Goal: Information Seeking & Learning: Learn about a topic

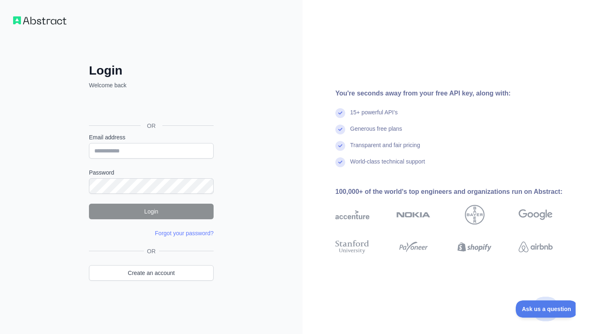
click at [137, 105] on div "Sign in with Google. Opens in new tab" at bounding box center [150, 107] width 123 height 18
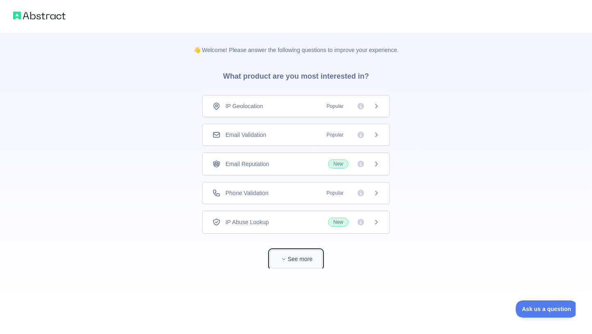
click at [307, 256] on button "See more" at bounding box center [296, 259] width 52 height 18
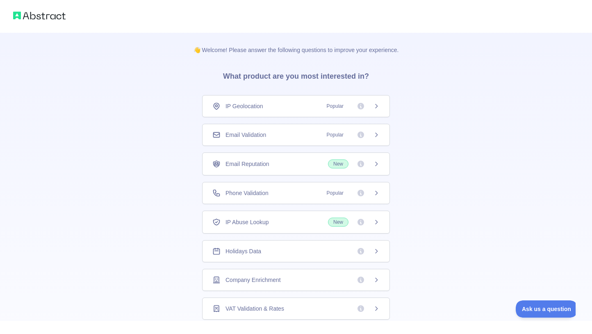
click at [278, 105] on div "IP Geolocation Popular" at bounding box center [295, 106] width 167 height 8
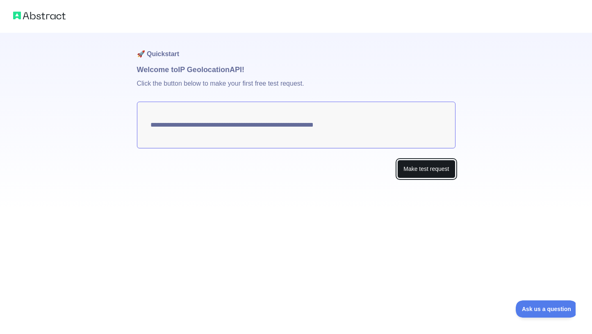
click at [421, 169] on button "Make test request" at bounding box center [426, 169] width 58 height 18
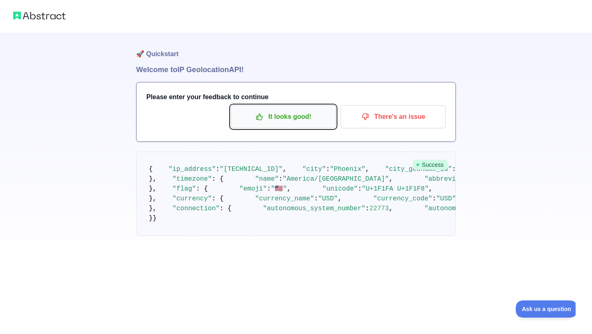
click at [289, 112] on p "It looks good!" at bounding box center [283, 117] width 93 height 14
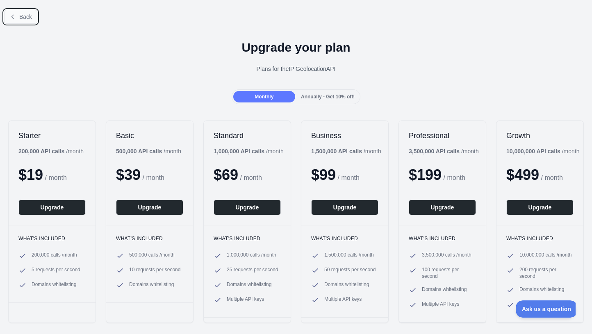
click at [21, 13] on button "Back" at bounding box center [20, 17] width 33 height 14
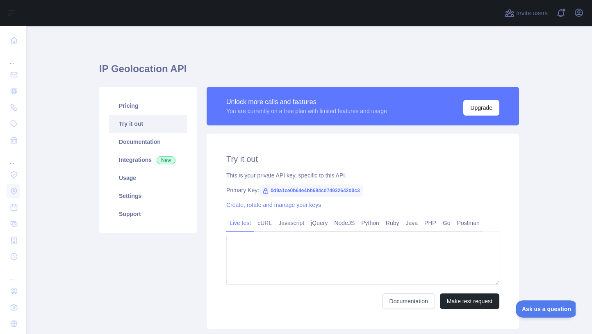
type textarea "**********"
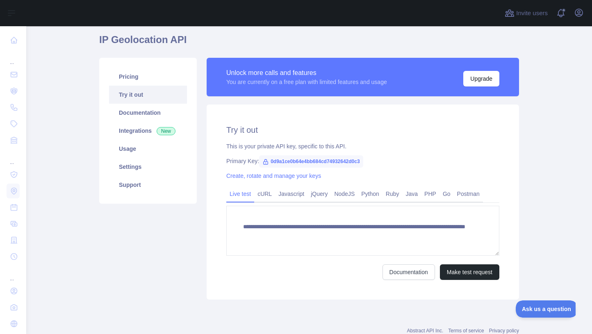
scroll to position [44, 0]
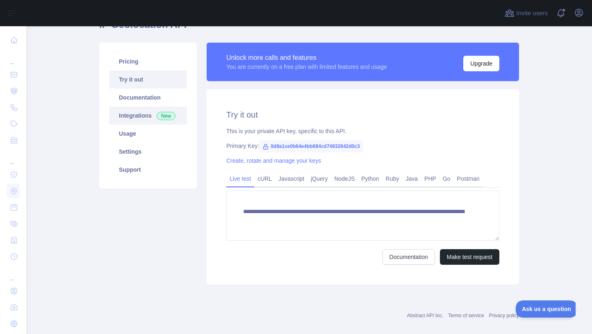
click at [139, 112] on link "Integrations New" at bounding box center [148, 116] width 78 height 18
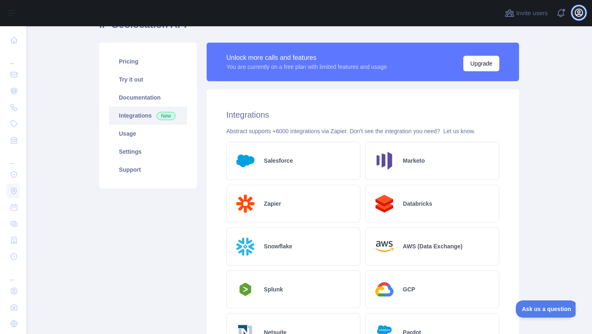
click at [583, 14] on icon "button" at bounding box center [578, 12] width 7 height 7
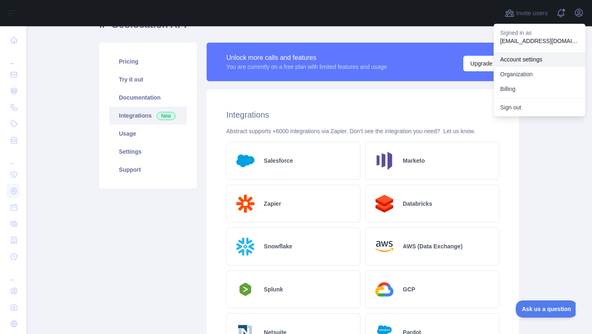
click at [530, 59] on link "Account settings" at bounding box center [540, 59] width 92 height 15
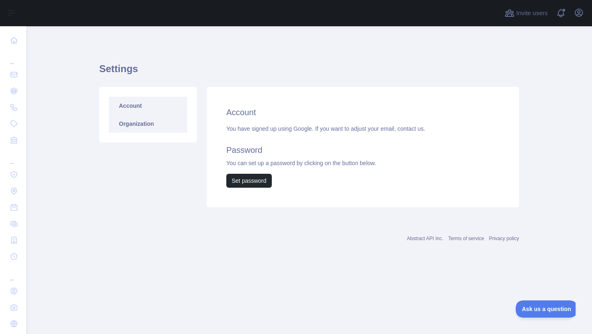
click at [138, 125] on link "Organization" at bounding box center [148, 124] width 78 height 18
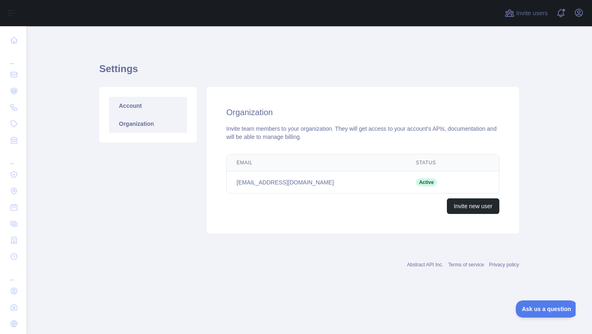
click at [139, 104] on link "Account" at bounding box center [148, 106] width 78 height 18
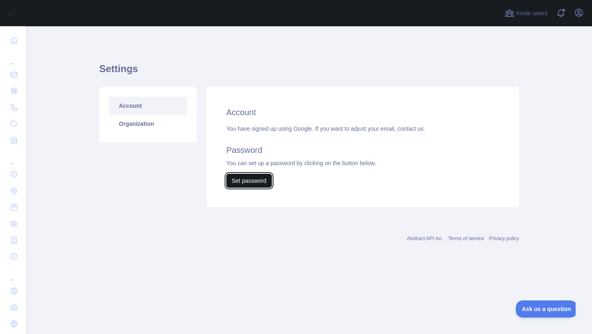
click at [245, 177] on button "Set password" at bounding box center [249, 181] width 46 height 14
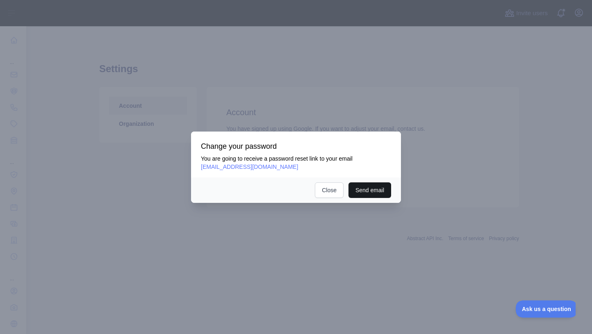
click at [376, 190] on button "Send email" at bounding box center [370, 190] width 43 height 16
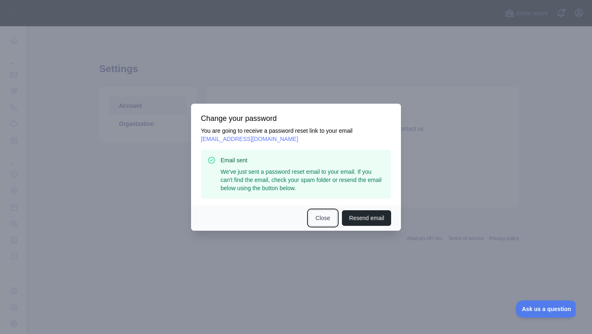
click at [326, 216] on button "Close" at bounding box center [323, 218] width 29 height 16
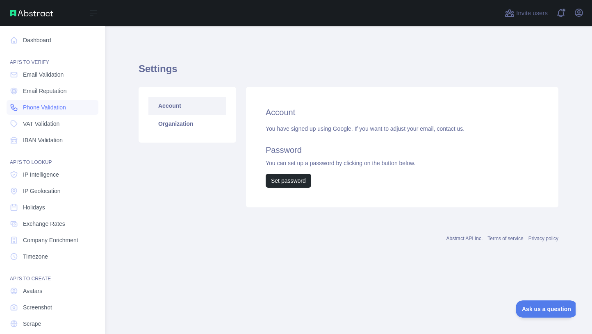
click at [55, 106] on span "Phone Validation" at bounding box center [44, 107] width 43 height 8
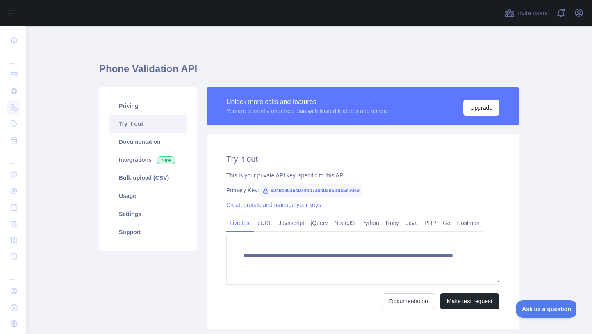
scroll to position [44, 0]
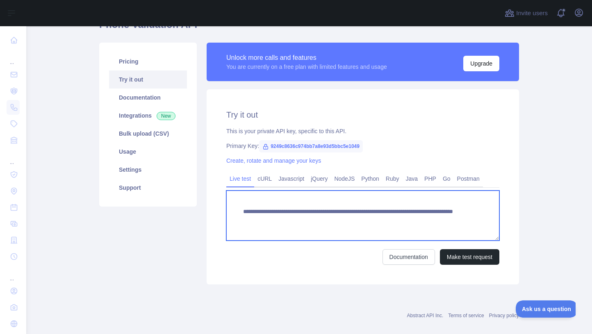
drag, startPoint x: 434, startPoint y: 219, endPoint x: 269, endPoint y: 205, distance: 166.2
click at [269, 205] on textarea "**********" at bounding box center [362, 216] width 273 height 50
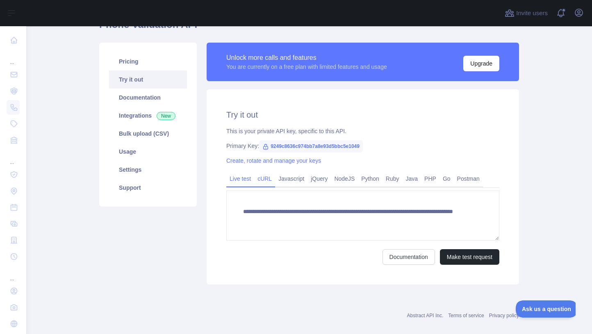
click at [267, 176] on link "cURL" at bounding box center [264, 178] width 21 height 13
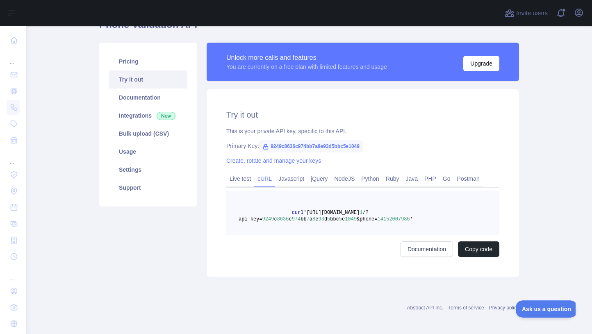
click at [278, 144] on span "9249c8636c974bb7a8e93d5bbc5e1049" at bounding box center [311, 146] width 104 height 12
drag, startPoint x: 270, startPoint y: 143, endPoint x: 360, endPoint y: 144, distance: 89.8
click at [360, 144] on span "9249c8636c974bb7a8e93d5bbc5e1049" at bounding box center [311, 146] width 104 height 12
copy span "9249c8636c974bb7a8e93d5bbc5e1049"
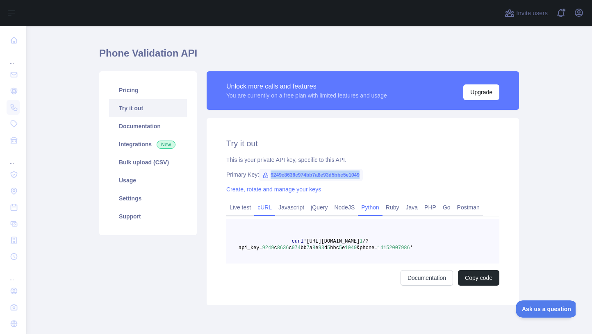
scroll to position [0, 0]
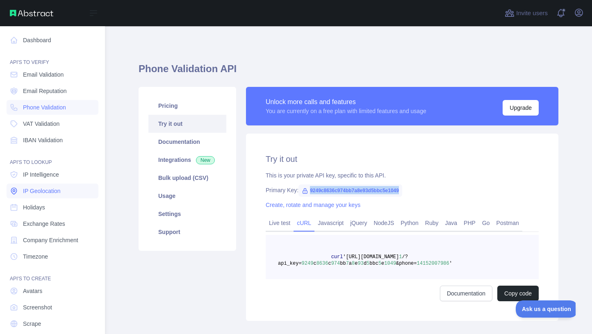
click at [51, 188] on span "IP Geolocation" at bounding box center [42, 191] width 38 height 8
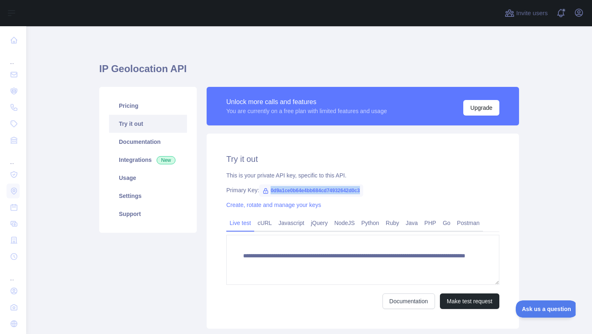
drag, startPoint x: 358, startPoint y: 191, endPoint x: 262, endPoint y: 187, distance: 95.6
click at [262, 187] on span "0d9a1ce0b64e4bb684cd74932642d0c3" at bounding box center [311, 191] width 104 height 12
copy span "0d9a1ce0b64e4bb684cd74932642d0c3"
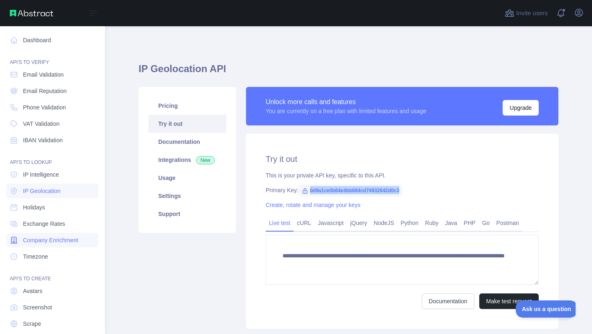
click at [52, 241] on span "Company Enrichment" at bounding box center [50, 240] width 55 height 8
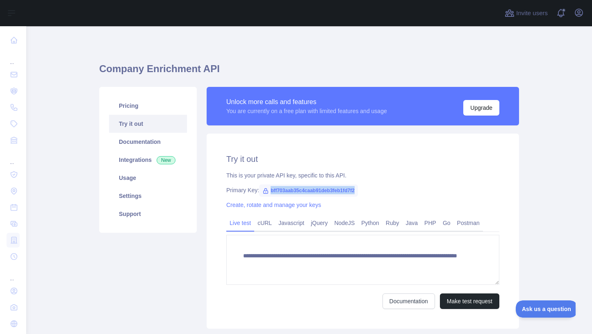
drag, startPoint x: 361, startPoint y: 189, endPoint x: 267, endPoint y: 187, distance: 94.4
click at [267, 187] on div "Primary Key: bff703aab35c4caab91deb3feb1fd7f2" at bounding box center [362, 190] width 273 height 8
copy span "bff703aab35c4caab91deb3feb1fd7f2"
